Goal: Task Accomplishment & Management: Manage account settings

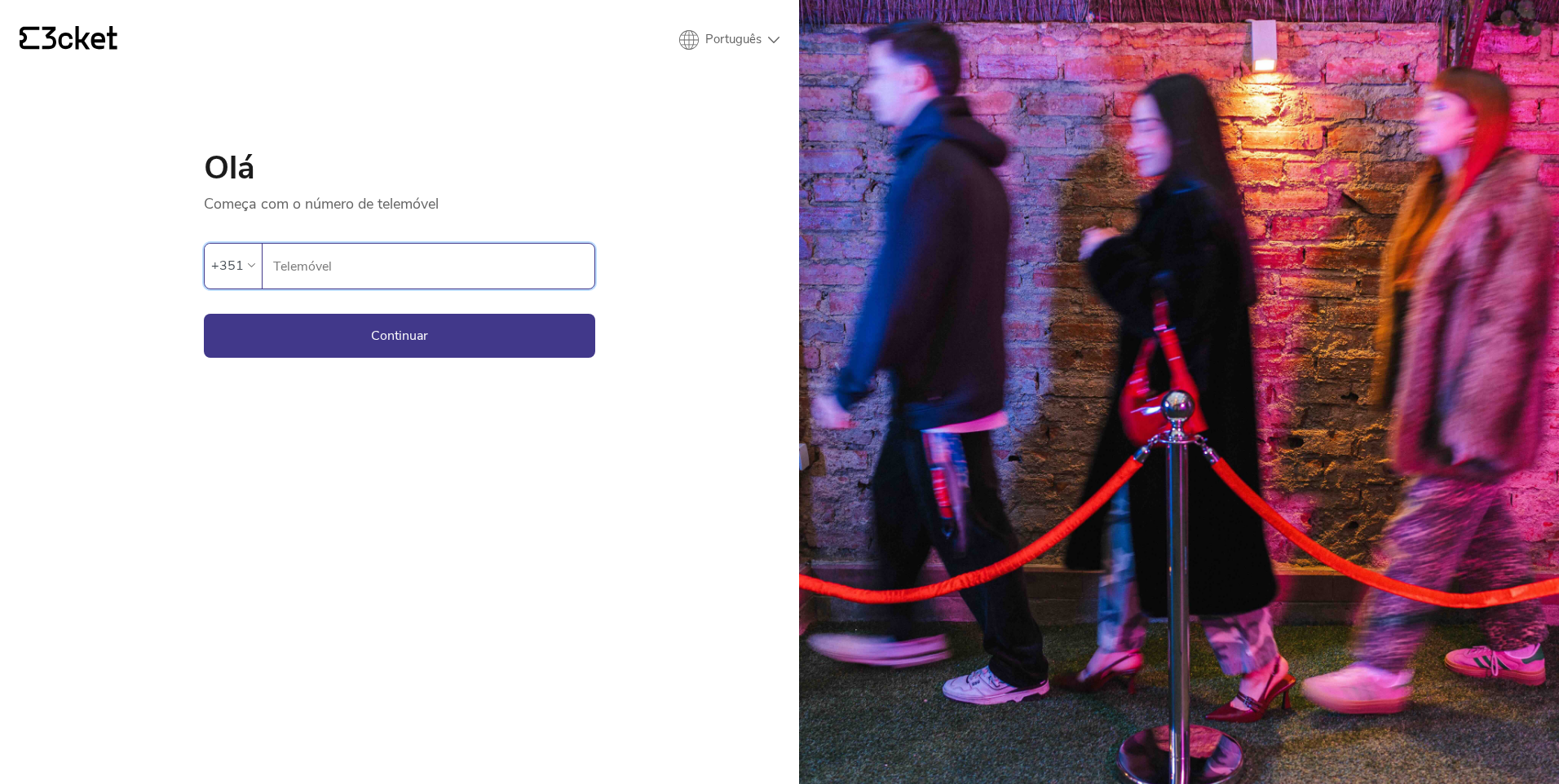
click at [336, 266] on input "Telemóvel" at bounding box center [433, 266] width 322 height 45
type input "916937004"
click at [328, 346] on button "Continuar" at bounding box center [400, 335] width 391 height 44
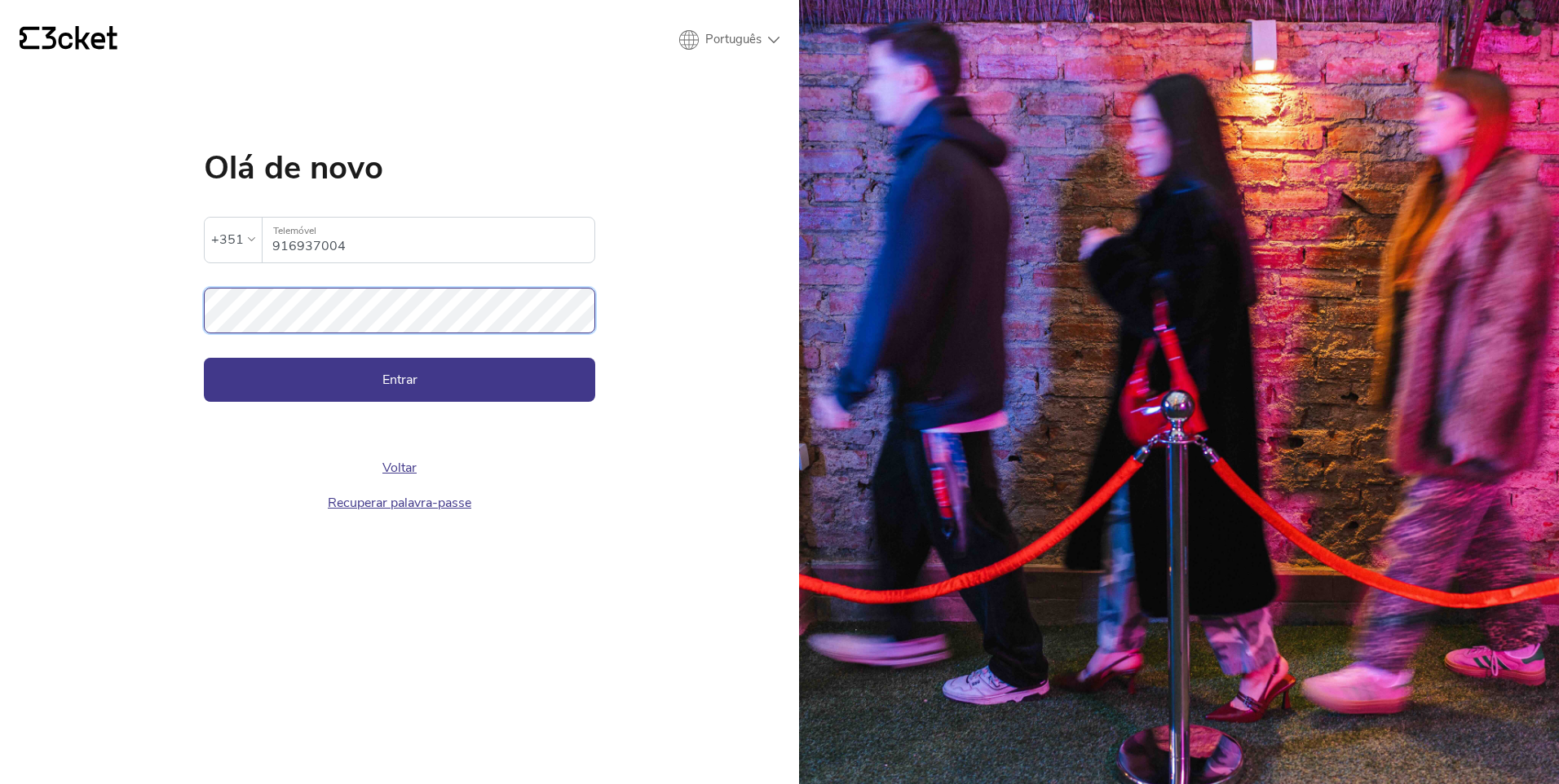
click at [127, 321] on div "{' '} Português English Português Español Olá de novo A palavra-passe inserida …" at bounding box center [399, 392] width 799 height 784
click at [283, 383] on button "Entrar" at bounding box center [400, 380] width 391 height 44
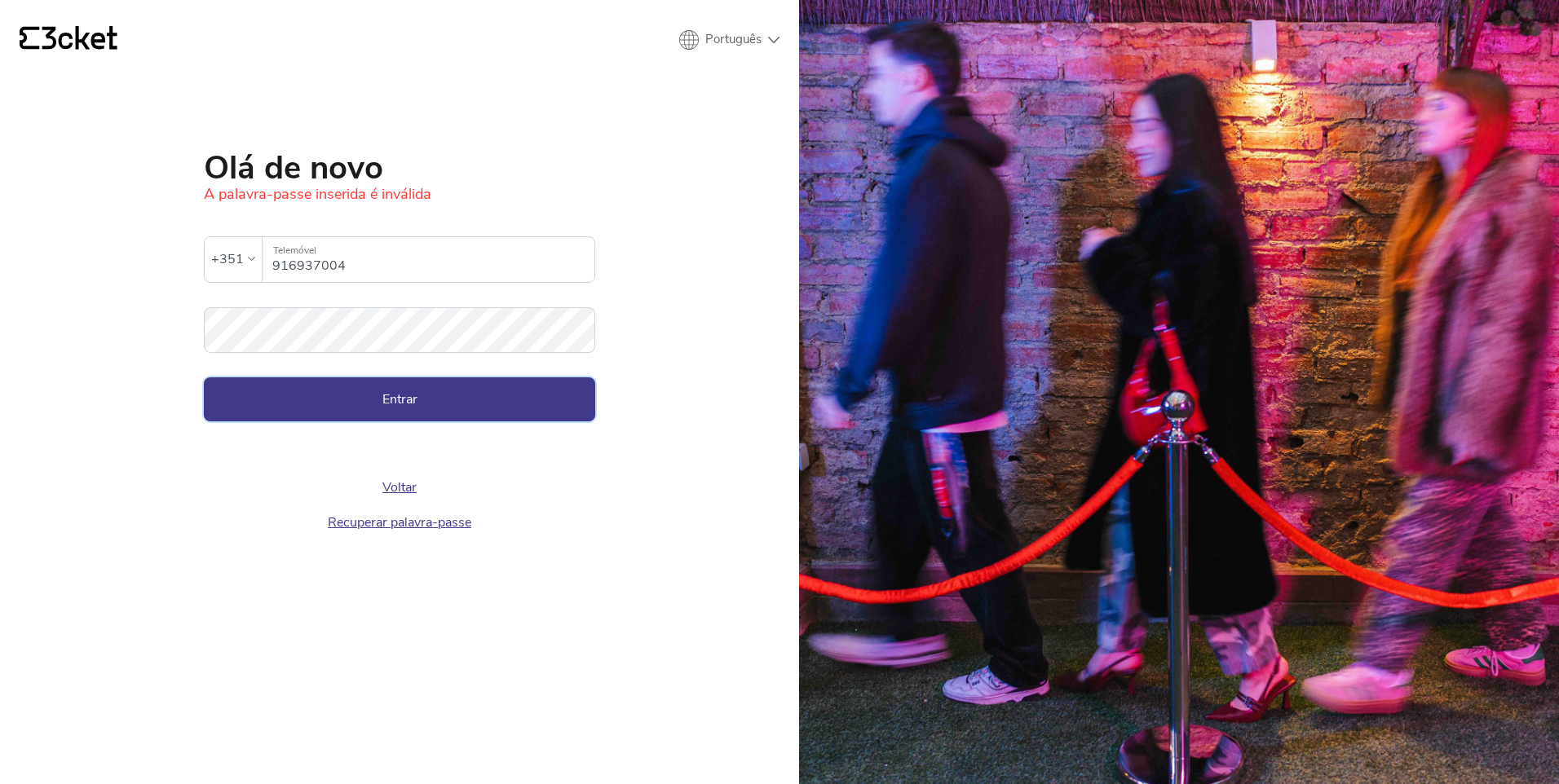
click at [421, 392] on button "Entrar" at bounding box center [400, 399] width 391 height 44
click at [204, 377] on button "Entrar" at bounding box center [400, 399] width 391 height 44
click at [455, 412] on button "Entrar" at bounding box center [400, 399] width 391 height 44
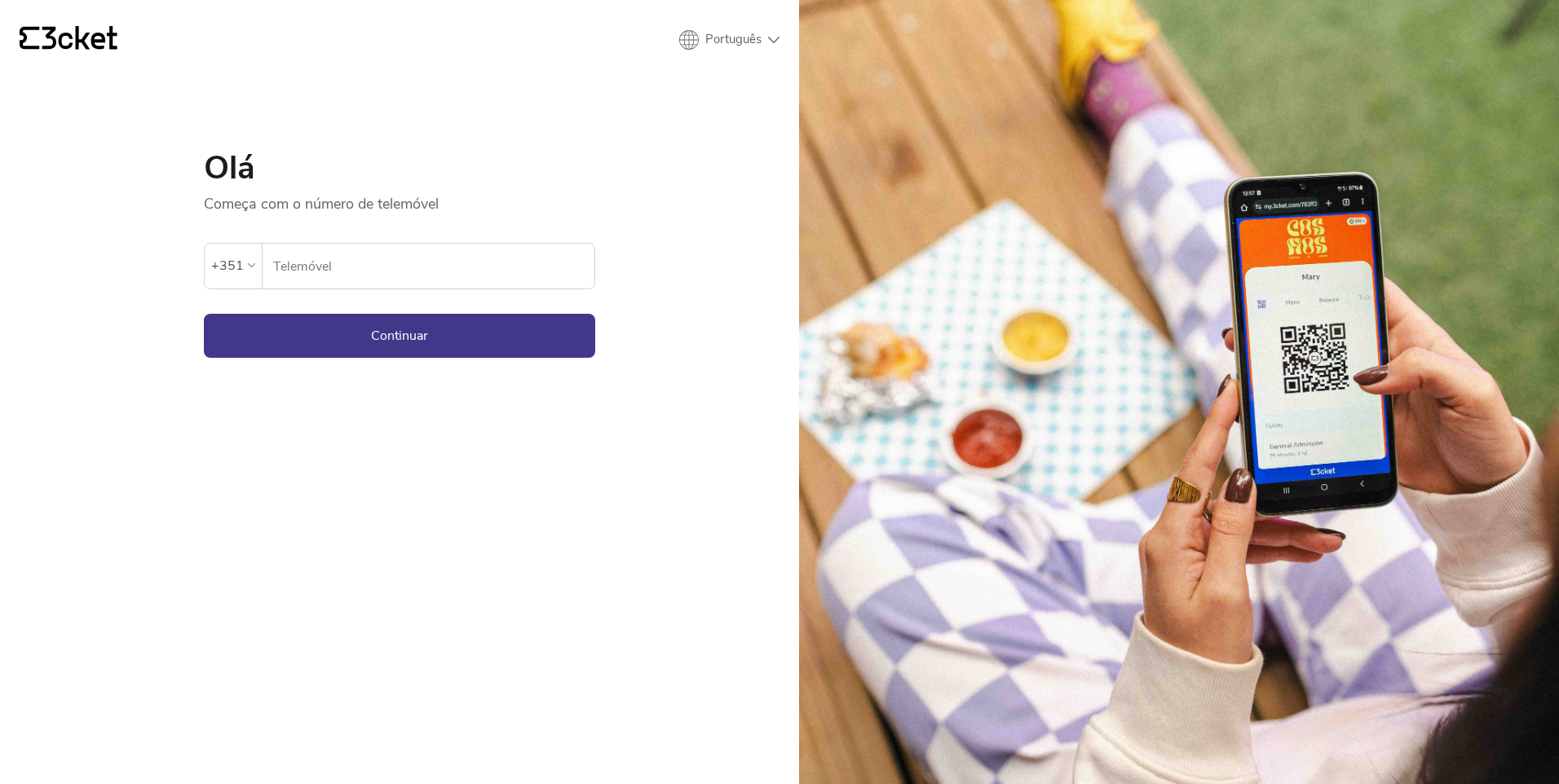
click at [378, 264] on input "Telemóvel" at bounding box center [433, 266] width 322 height 45
type input "916937004"
click at [391, 340] on button "Continuar" at bounding box center [400, 335] width 391 height 44
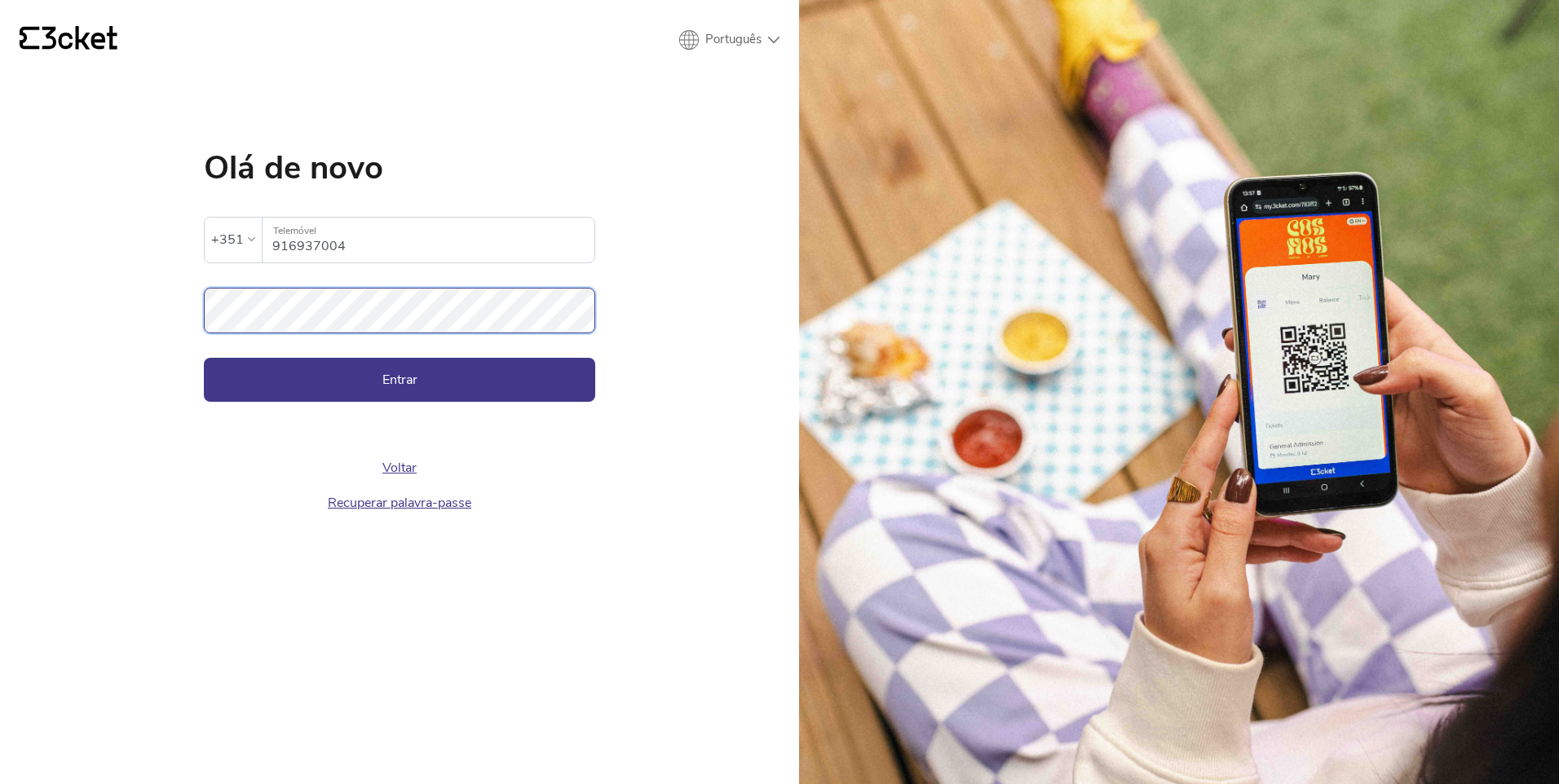
click at [204, 358] on button "Entrar" at bounding box center [400, 380] width 391 height 44
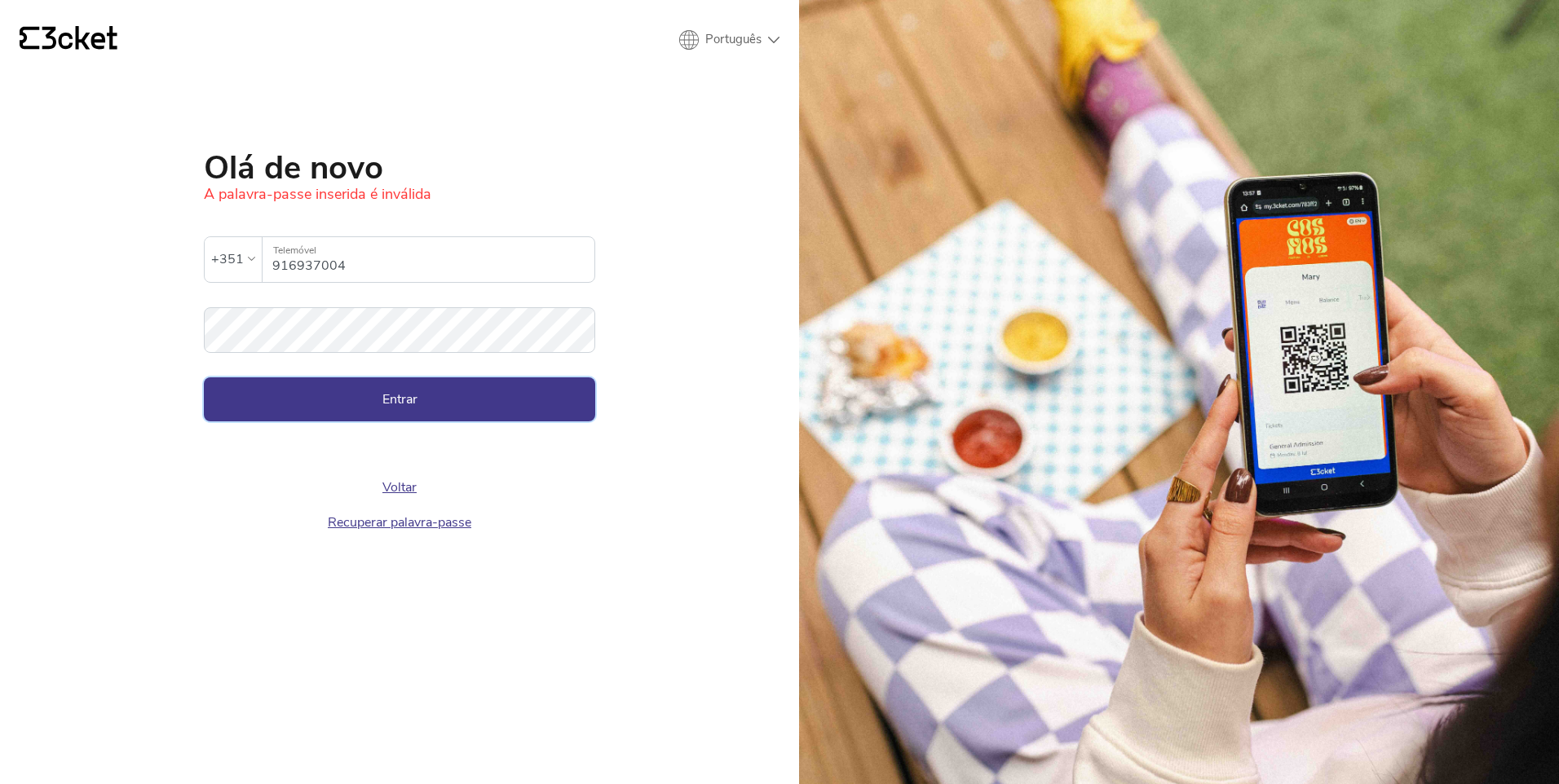
click at [332, 378] on button "Entrar" at bounding box center [400, 399] width 391 height 44
click at [394, 524] on link "Recuperar palavra-passe" at bounding box center [400, 523] width 143 height 18
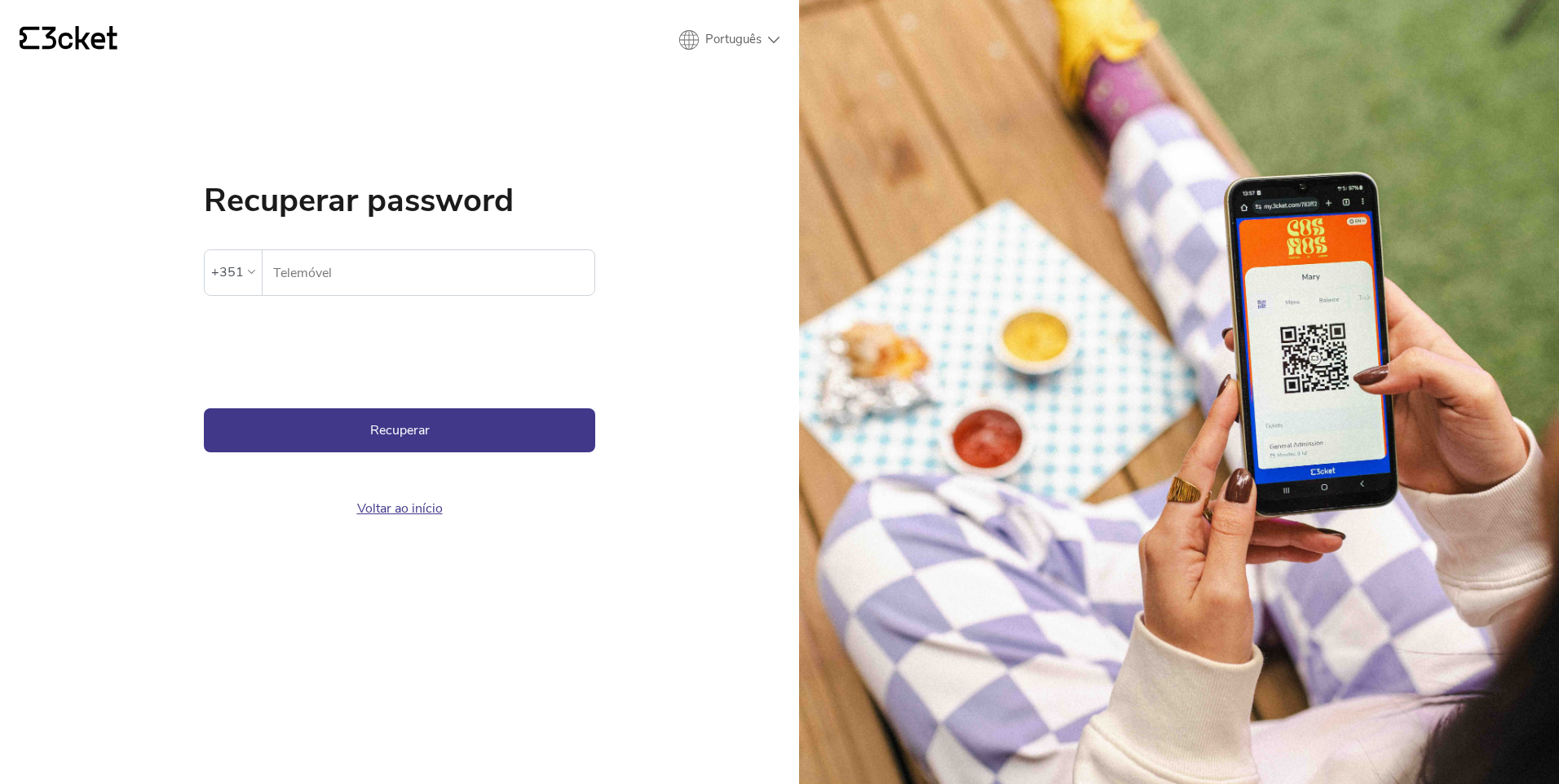
click at [323, 280] on input "Telemóvel" at bounding box center [433, 273] width 322 height 45
type input "916937004"
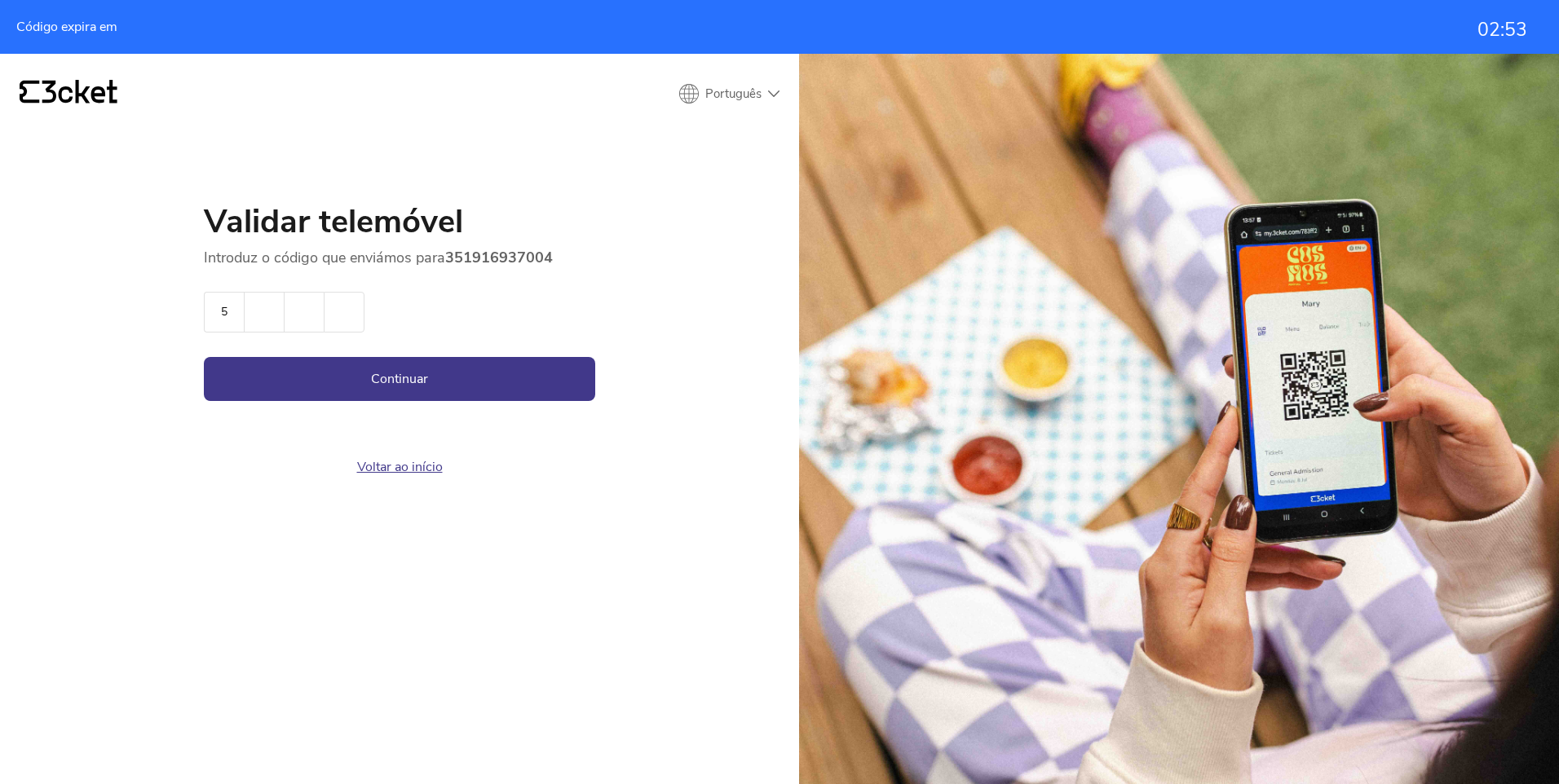
type input "5"
type input "7"
type input "4"
type input "2"
click at [399, 392] on button "Continuar" at bounding box center [400, 379] width 391 height 44
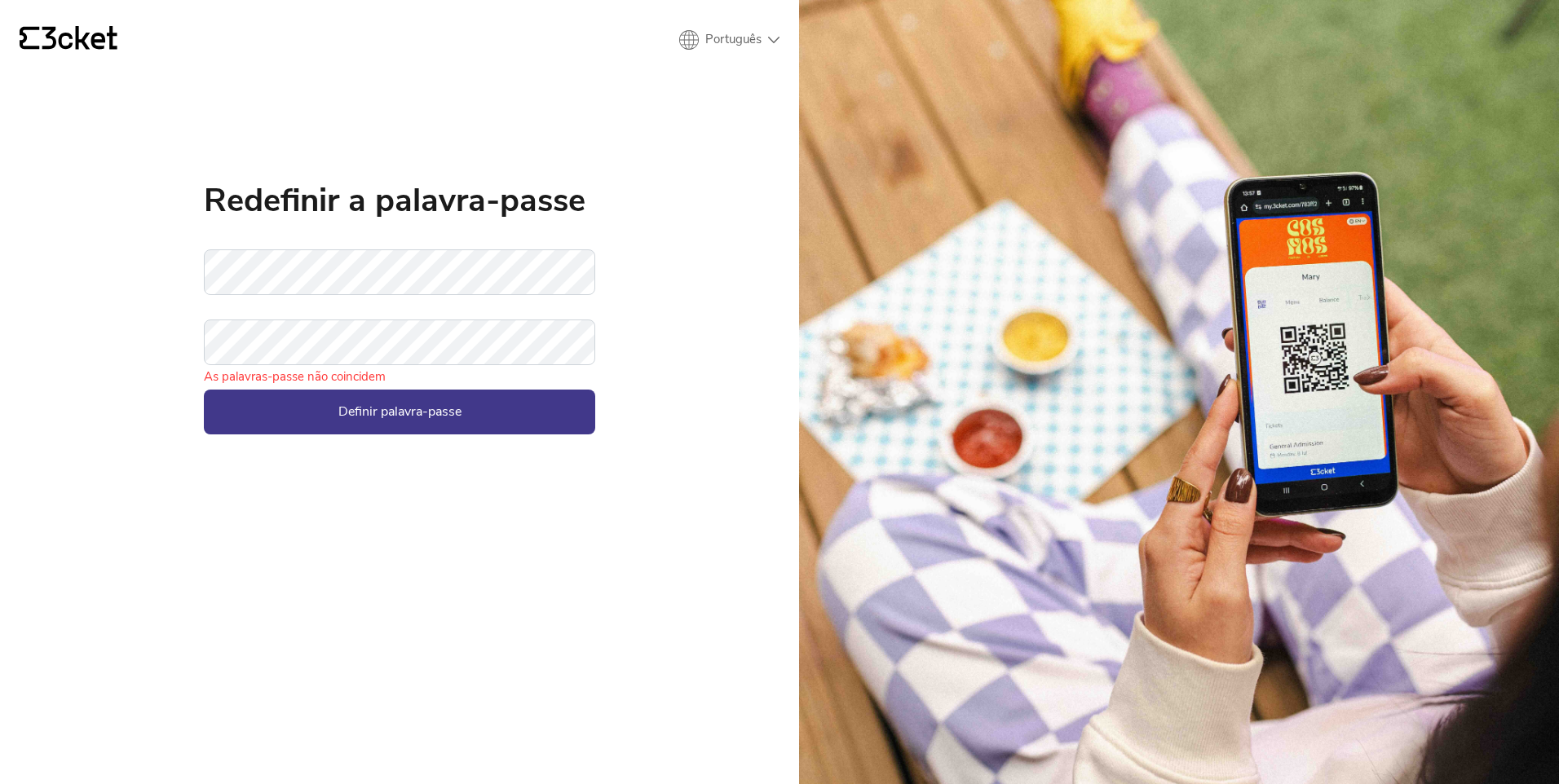
click at [436, 468] on div "{' '} Português English Português Español Redefinir a palavra-passe Não foi pos…" at bounding box center [399, 392] width 799 height 784
click at [410, 409] on button "Definir palavra-passe" at bounding box center [400, 411] width 391 height 44
click at [448, 424] on button "Definir palavra-passe" at bounding box center [400, 411] width 391 height 44
click at [482, 411] on button "Definir palavra-passe" at bounding box center [400, 411] width 391 height 44
click at [498, 408] on button "Definir palavra-passe" at bounding box center [400, 411] width 391 height 44
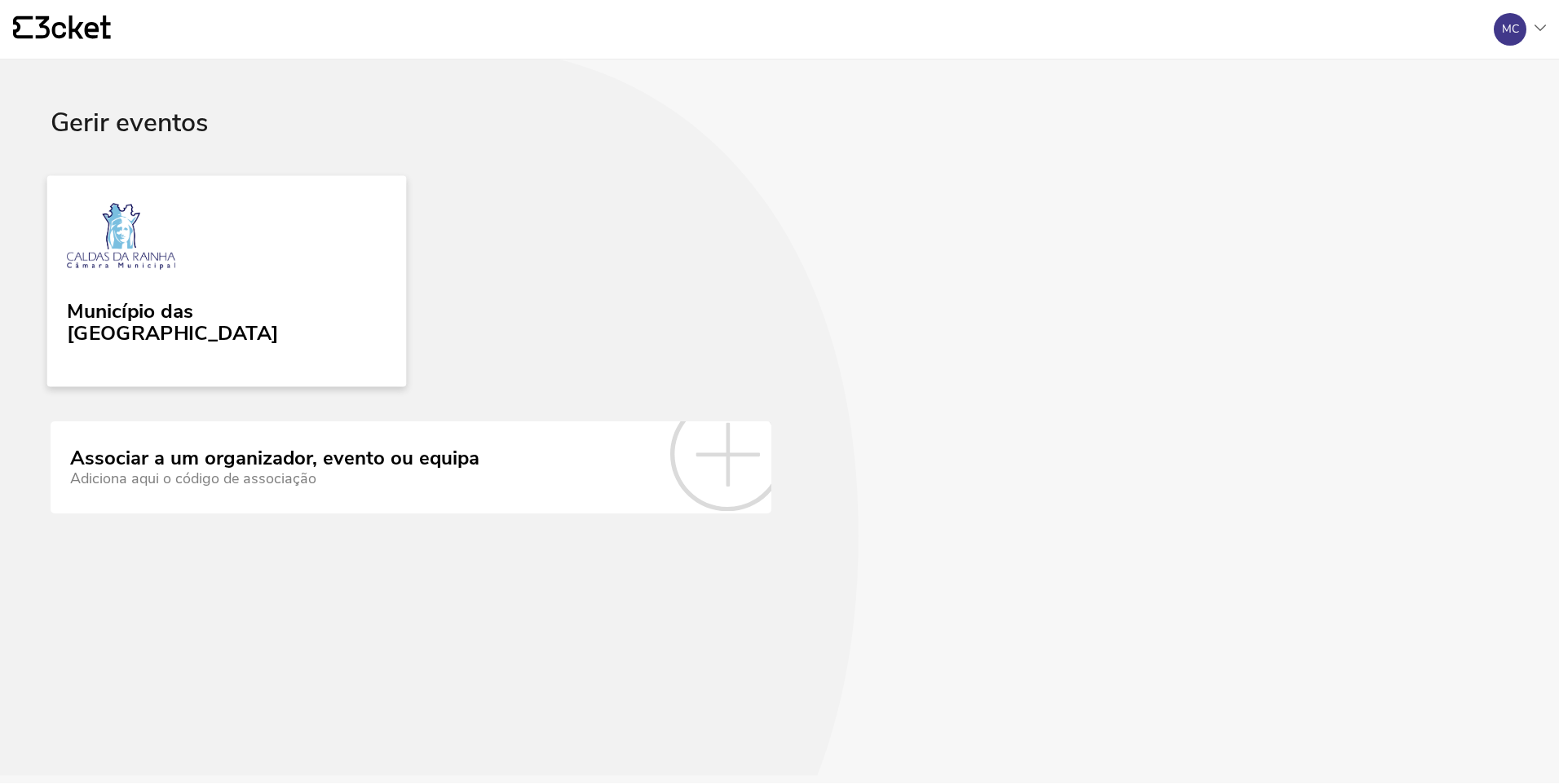
click at [339, 293] on div "Município das Caldas da Rainha" at bounding box center [227, 319] width 320 height 52
